Goal: Check status: Check status

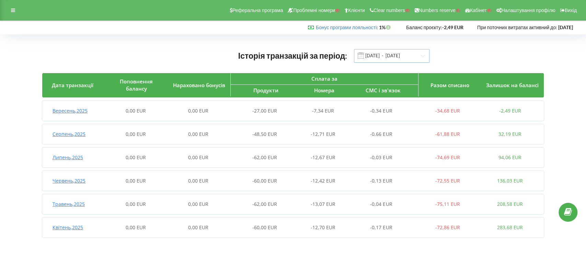
click at [365, 56] on input "[DATE] - [DATE]" at bounding box center [392, 56] width 76 height 14
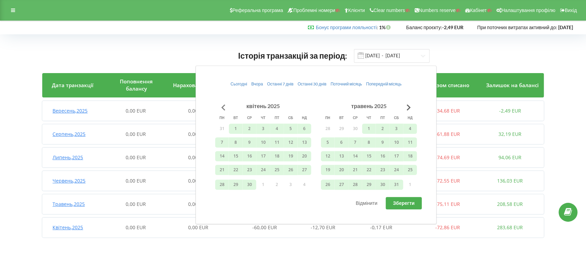
click at [226, 105] on button "Go to previous month" at bounding box center [223, 108] width 14 height 14
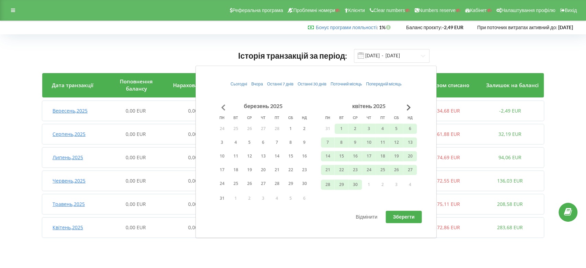
click at [224, 105] on button "Go to previous month" at bounding box center [223, 108] width 14 height 14
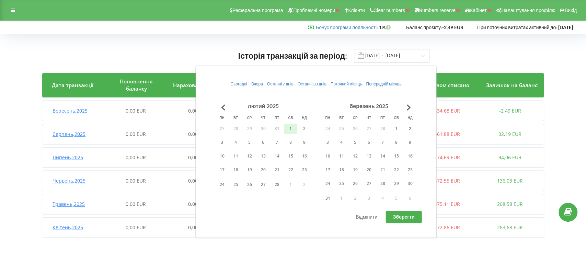
click at [291, 128] on button "1" at bounding box center [291, 129] width 14 height 10
click at [327, 199] on button "31" at bounding box center [328, 198] width 14 height 10
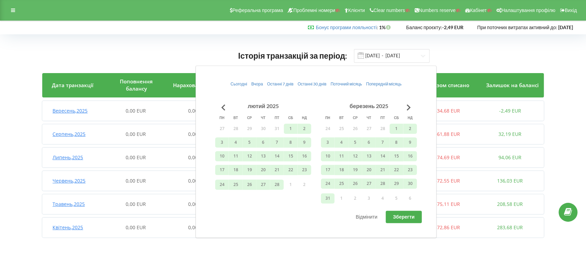
click at [408, 219] on span "Зберегти" at bounding box center [404, 217] width 22 height 6
type input "01.02.2025 - 31.03.2025"
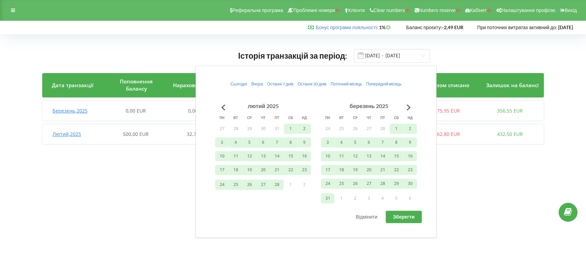
click at [73, 137] on span "Лютий , 2025" at bounding box center [67, 134] width 29 height 7
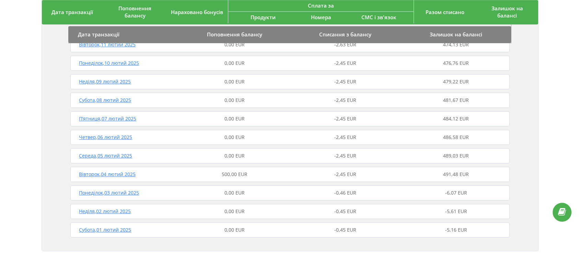
scroll to position [460, 0]
click at [128, 174] on span "Вівторок , 04 лютий 2025" at bounding box center [107, 174] width 57 height 7
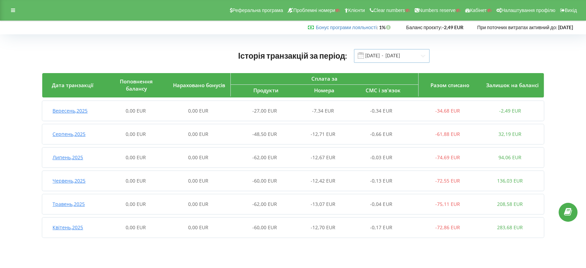
click at [369, 56] on input "[DATE] - [DATE]" at bounding box center [392, 56] width 76 height 14
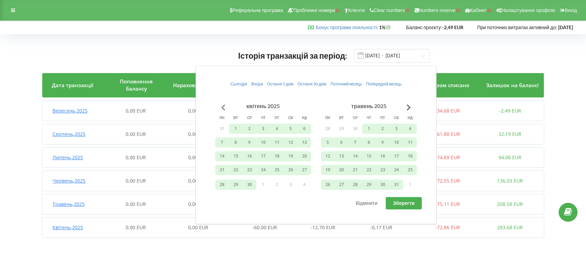
click at [224, 105] on button "Go to previous month" at bounding box center [223, 108] width 14 height 14
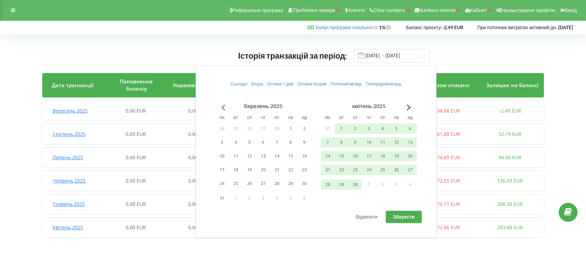
click at [224, 105] on button "Go to previous month" at bounding box center [223, 108] width 14 height 14
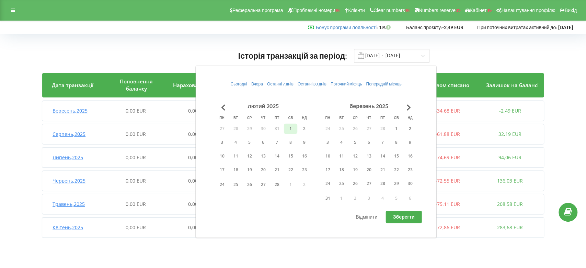
click at [291, 130] on button "1" at bounding box center [291, 129] width 14 height 10
click at [327, 200] on button "31" at bounding box center [328, 198] width 14 height 10
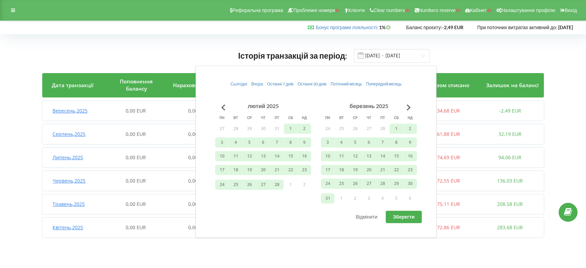
click at [402, 222] on button "Зберегти" at bounding box center [404, 217] width 36 height 12
type input "01.02.2025 - 31.03.2025"
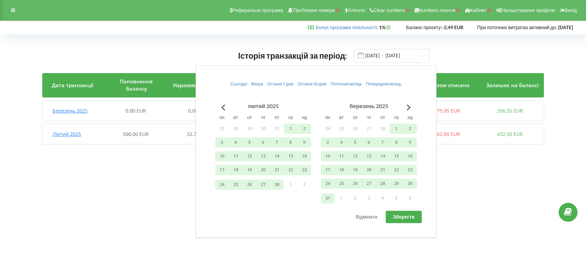
click at [112, 177] on body "Реферальна програма Проблемні номери Клієнти Clear numbers Numbers reserve Кабі…" at bounding box center [293, 134] width 586 height 268
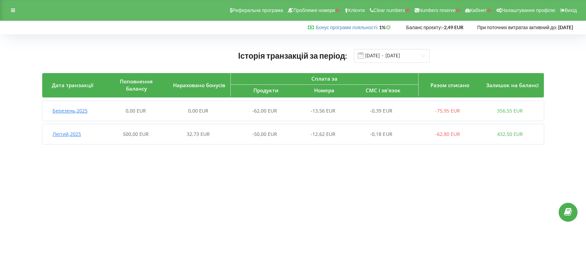
click at [76, 133] on span "Лютий , 2025" at bounding box center [67, 134] width 29 height 7
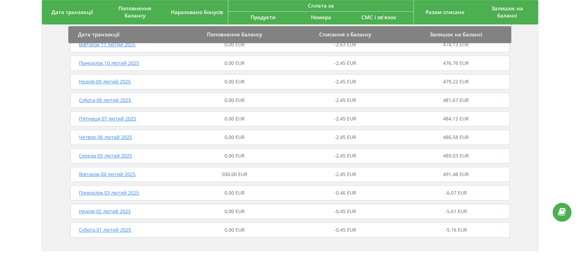
scroll to position [460, 0]
click at [128, 172] on span "Вівторок , 04 лютий 2025" at bounding box center [107, 174] width 57 height 7
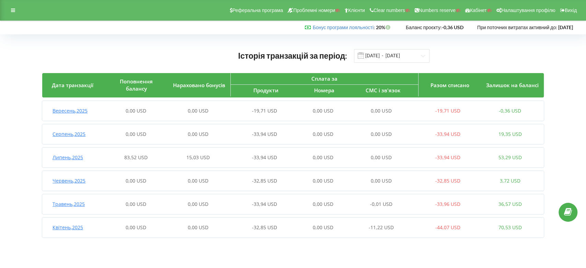
click at [73, 159] on span "Липень , 2025" at bounding box center [68, 157] width 31 height 7
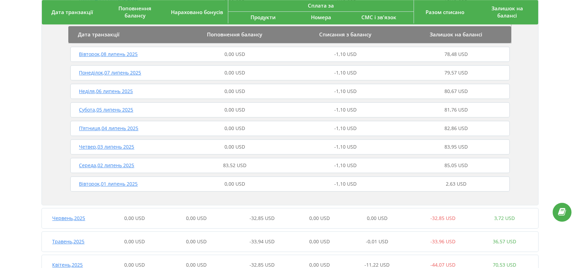
scroll to position [609, 0]
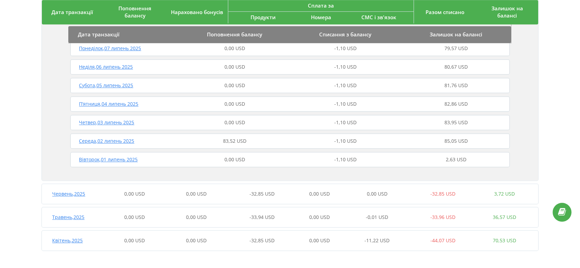
click at [125, 140] on span "Середа , 02 липень 2025" at bounding box center [106, 141] width 55 height 7
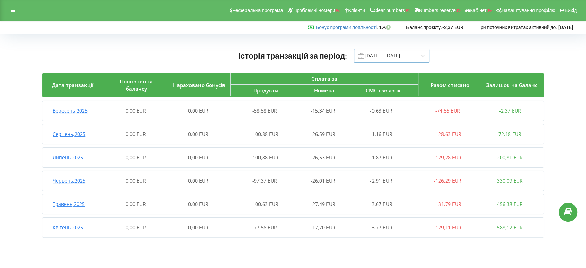
click at [380, 57] on input "[DATE] - [DATE]" at bounding box center [392, 56] width 76 height 14
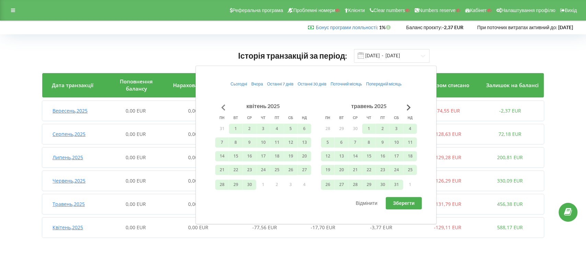
click at [222, 105] on button "Go to previous month" at bounding box center [223, 108] width 14 height 14
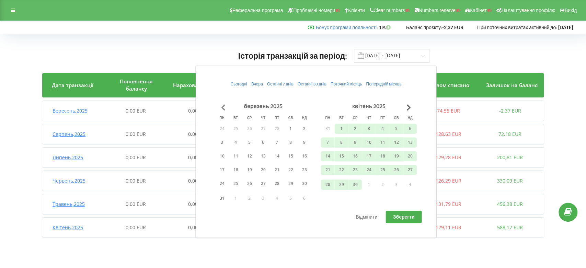
click at [225, 106] on button "Go to previous month" at bounding box center [223, 108] width 14 height 14
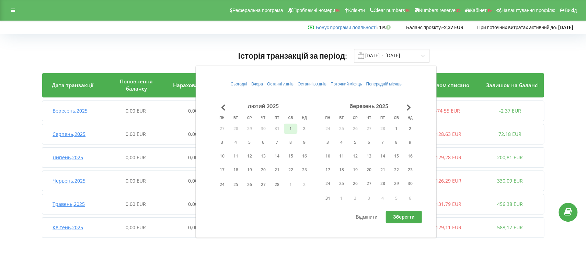
click at [291, 128] on button "1" at bounding box center [291, 129] width 14 height 10
drag, startPoint x: 328, startPoint y: 197, endPoint x: 353, endPoint y: 201, distance: 24.6
click at [328, 197] on button "31" at bounding box center [328, 198] width 14 height 10
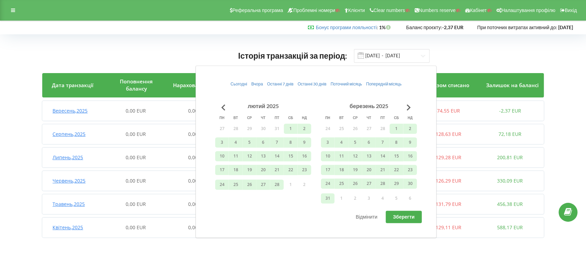
click at [415, 217] on button "Зберегти" at bounding box center [404, 217] width 36 height 12
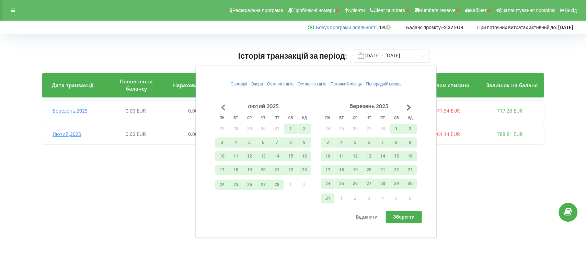
click at [221, 105] on button "Go to previous month" at bounding box center [223, 108] width 14 height 14
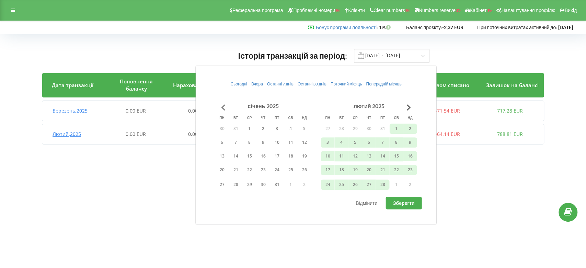
click at [221, 105] on button "Go to previous month" at bounding box center [223, 108] width 14 height 14
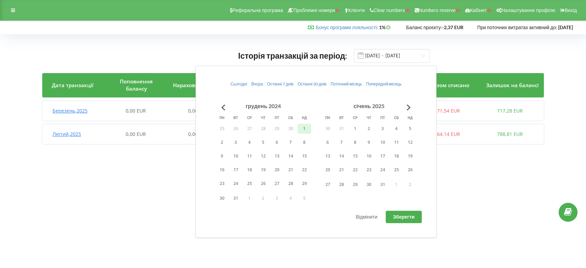
click at [299, 129] on button "1" at bounding box center [304, 129] width 14 height 10
click at [382, 184] on button "31" at bounding box center [383, 185] width 14 height 10
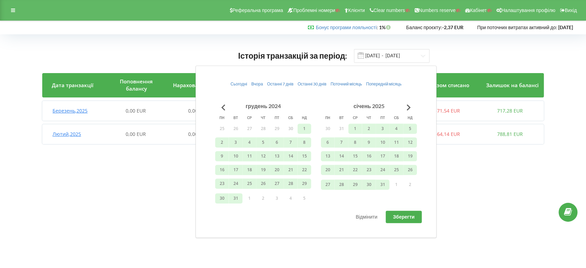
drag, startPoint x: 403, startPoint y: 218, endPoint x: 428, endPoint y: 216, distance: 24.8
click at [404, 217] on span "Зберегти" at bounding box center [404, 217] width 22 height 6
type input "01.12.2024 - 31.01.2025"
click at [74, 134] on span "Грудень , 2024" at bounding box center [69, 134] width 32 height 7
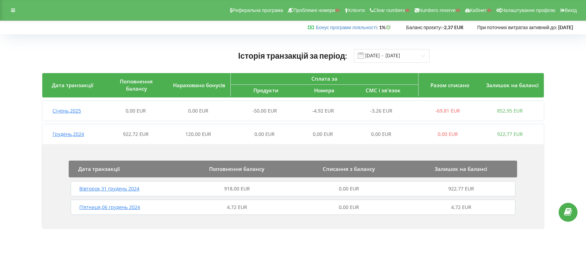
click at [128, 187] on span "Вівторок , 31 грудень 2024" at bounding box center [109, 188] width 60 height 7
